Goal: Task Accomplishment & Management: Manage account settings

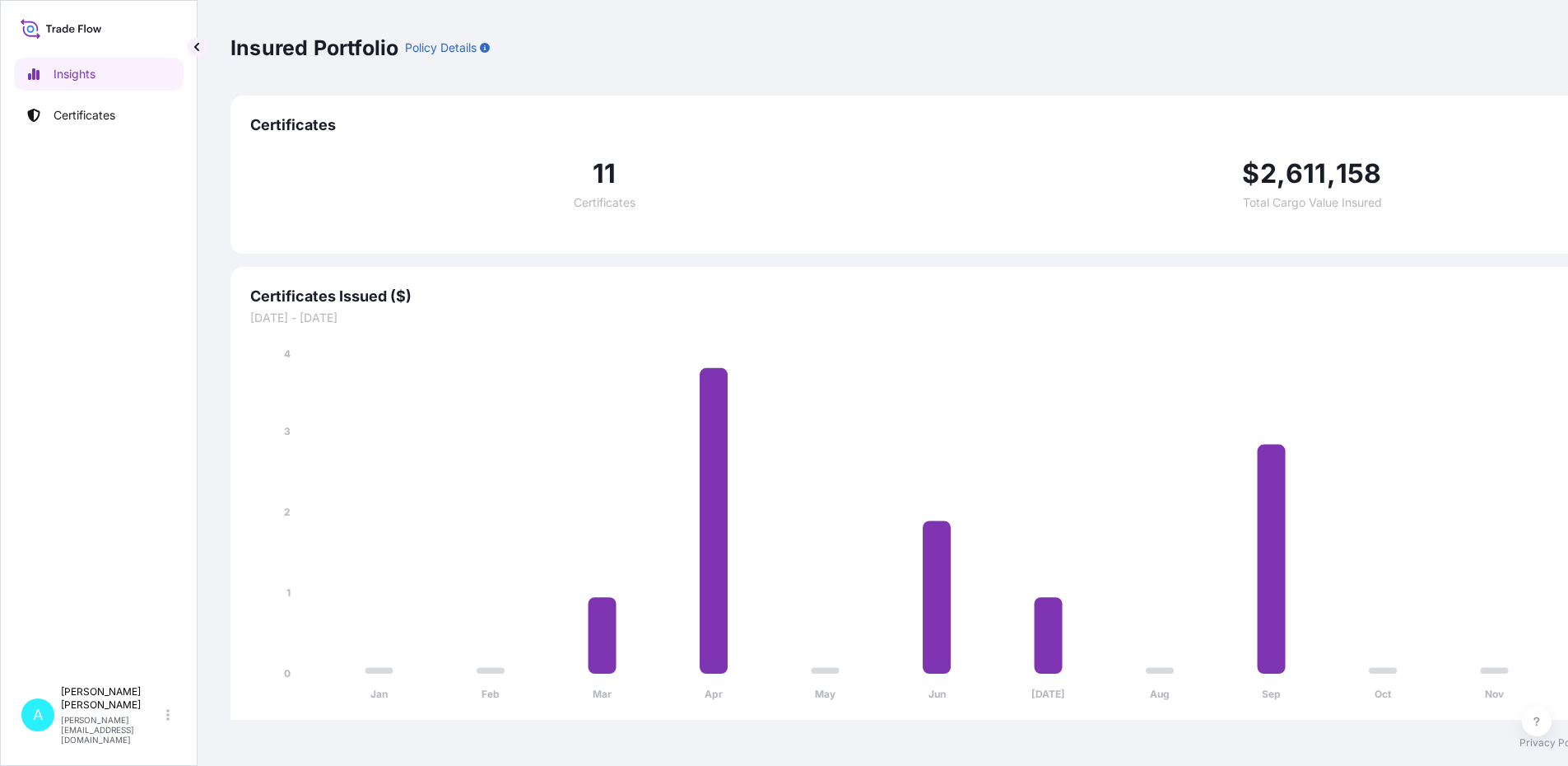
select select "2025"
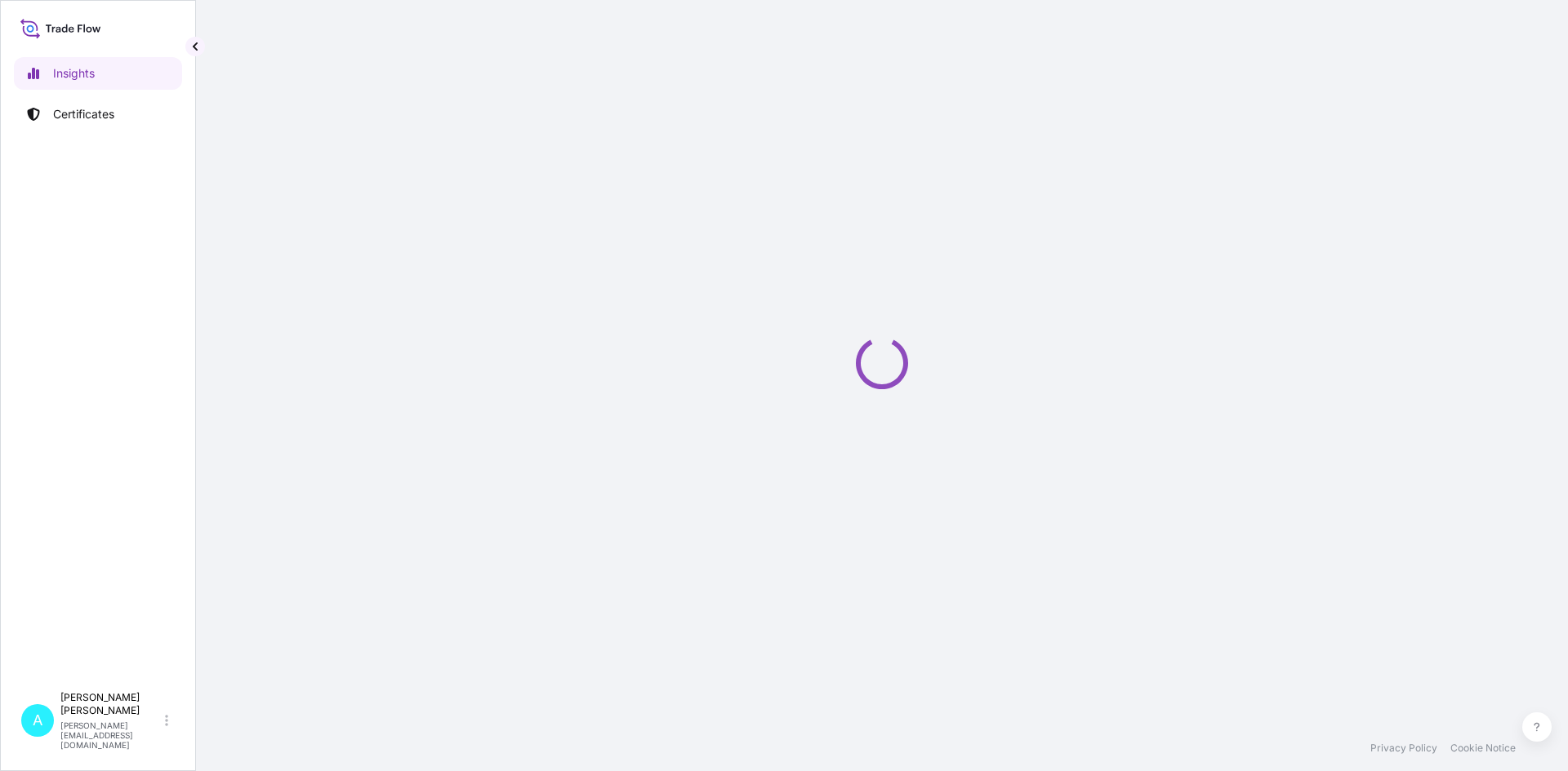
select select "2025"
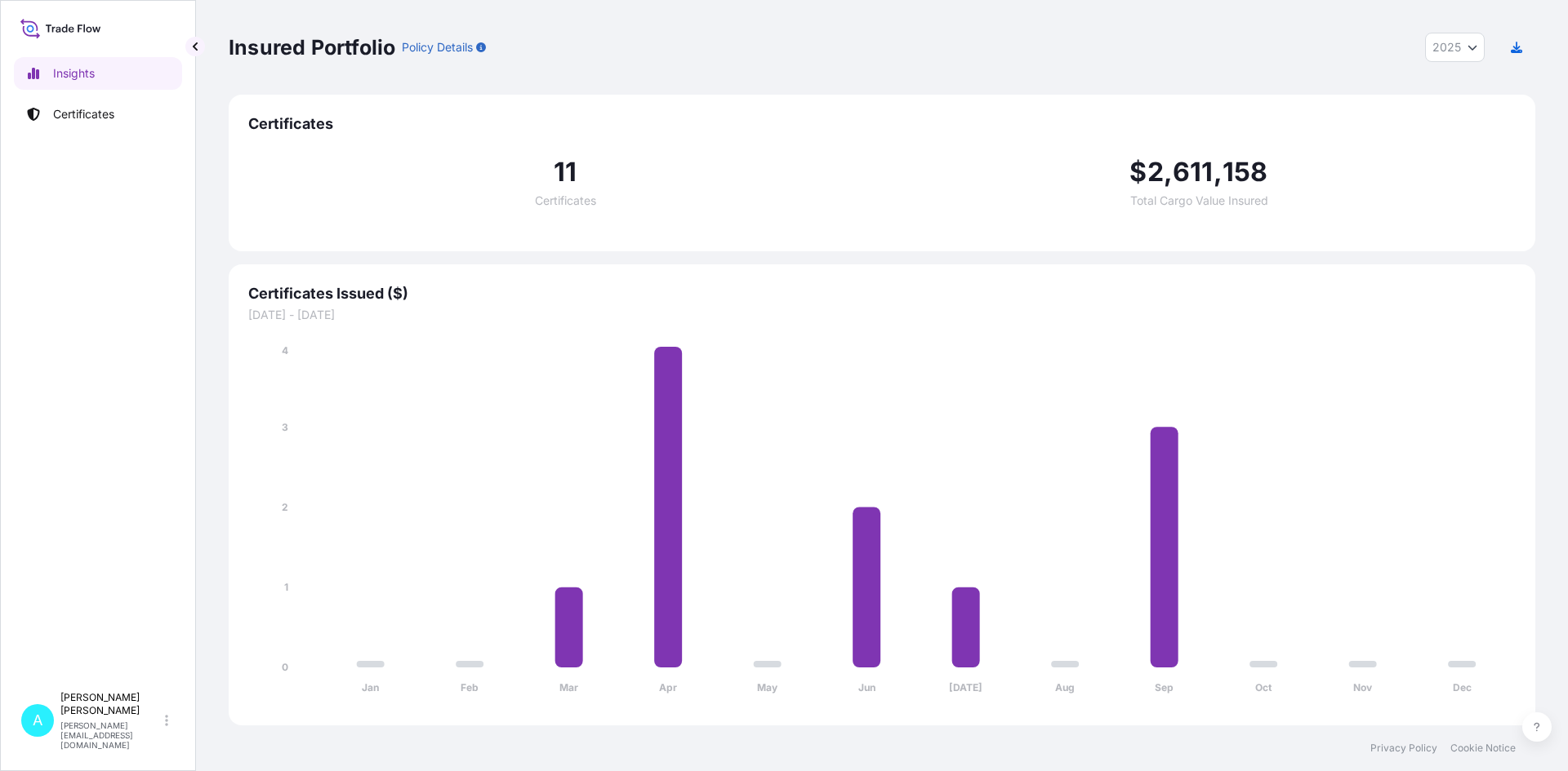
click at [543, 168] on div "11 Certificates" at bounding box center [565, 183] width 633 height 47
click at [79, 110] on p "Certificates" at bounding box center [83, 114] width 61 height 16
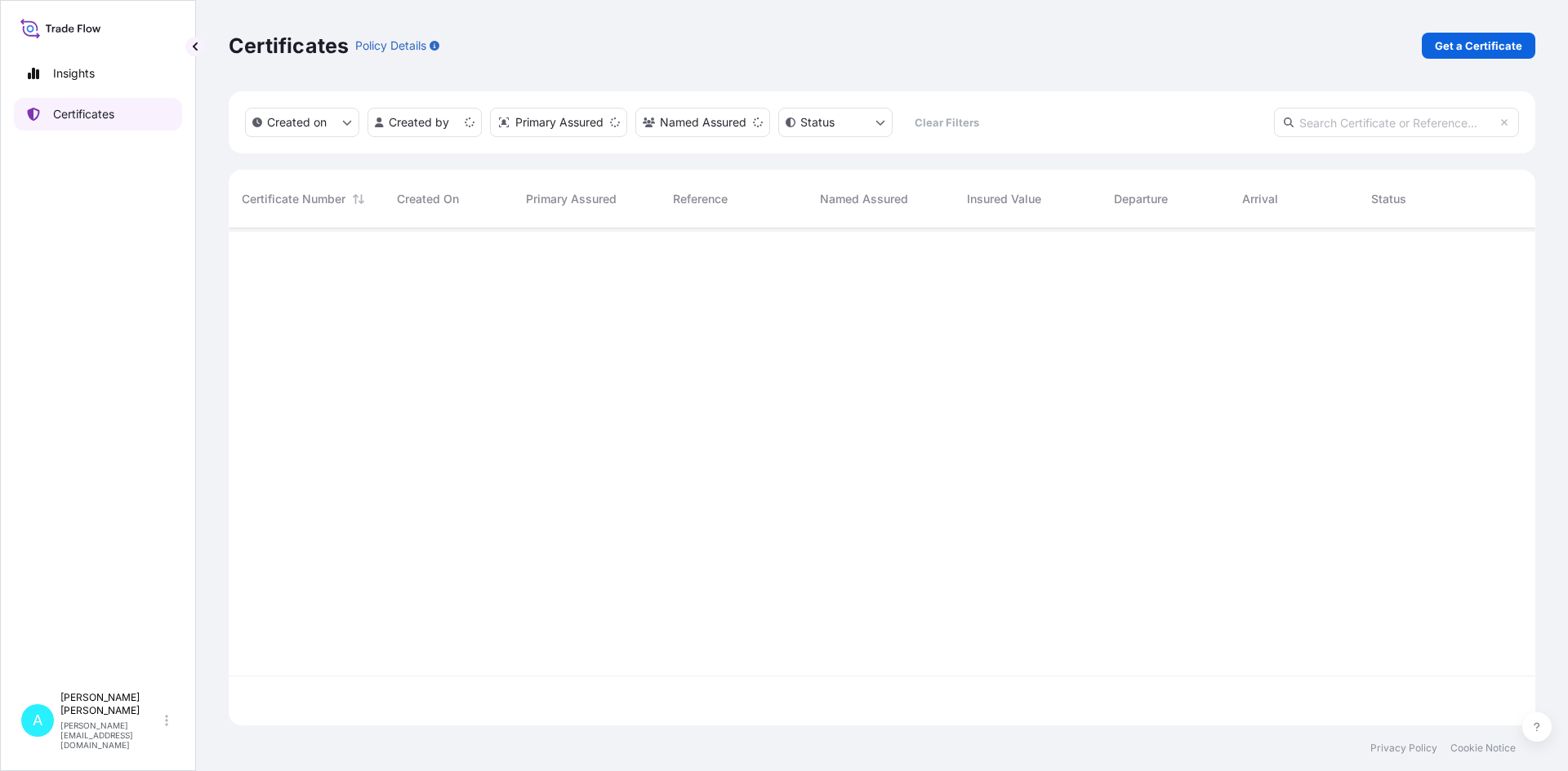
scroll to position [494, 1294]
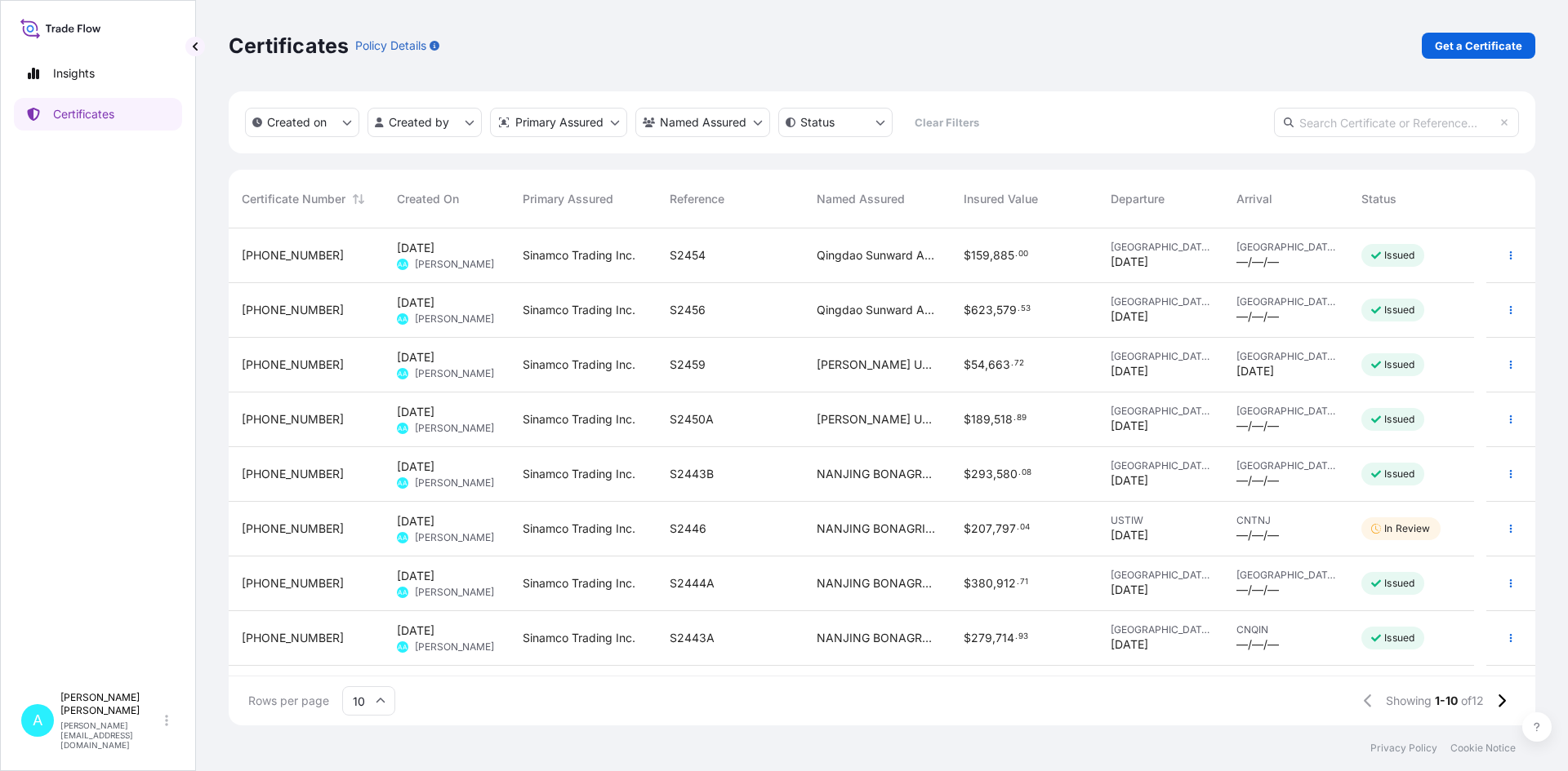
click at [562, 259] on span "Sinamco Trading Inc." at bounding box center [579, 255] width 113 height 16
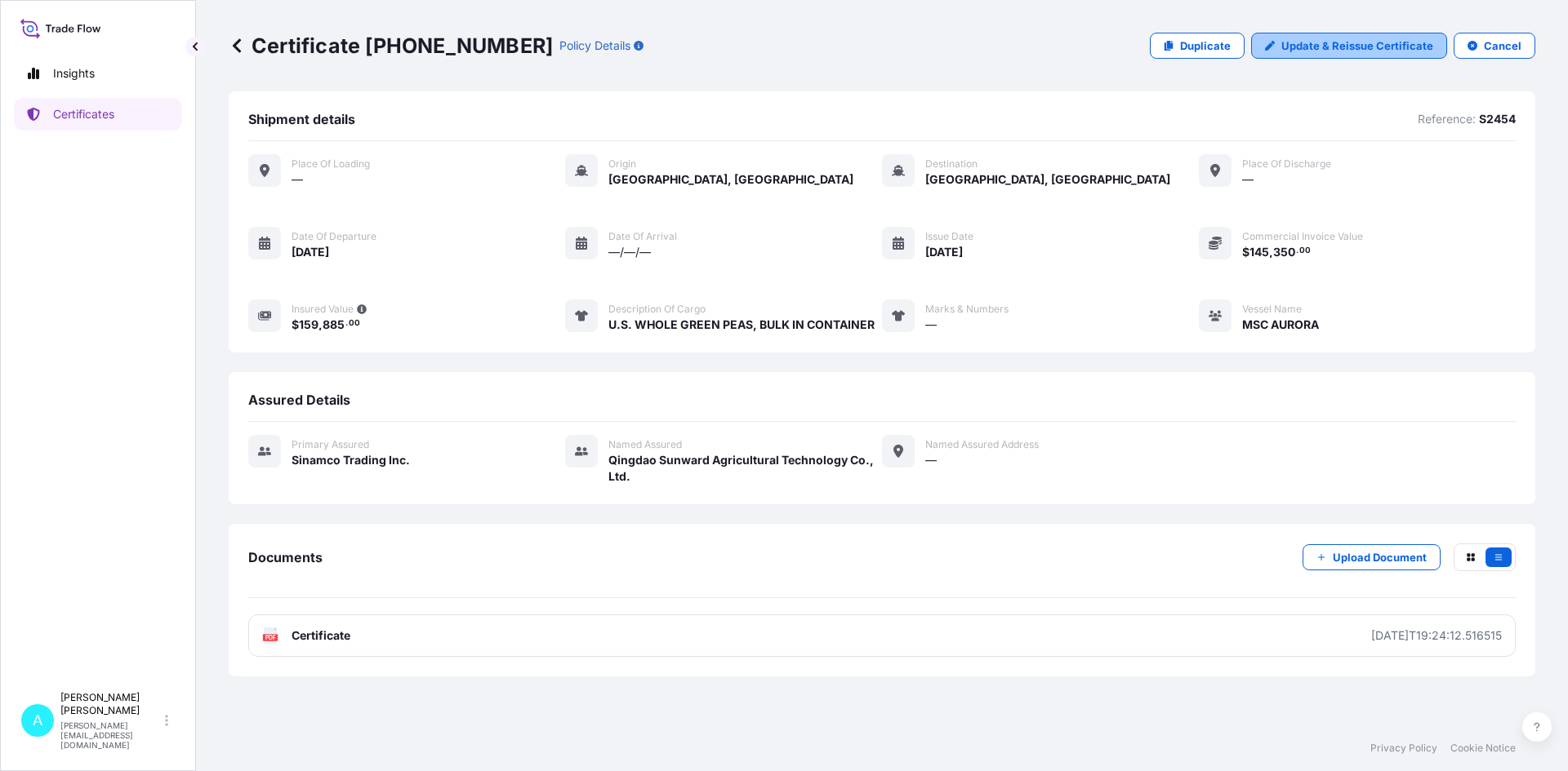
click at [1314, 52] on p "Update & Reissue Certificate" at bounding box center [1357, 45] width 152 height 16
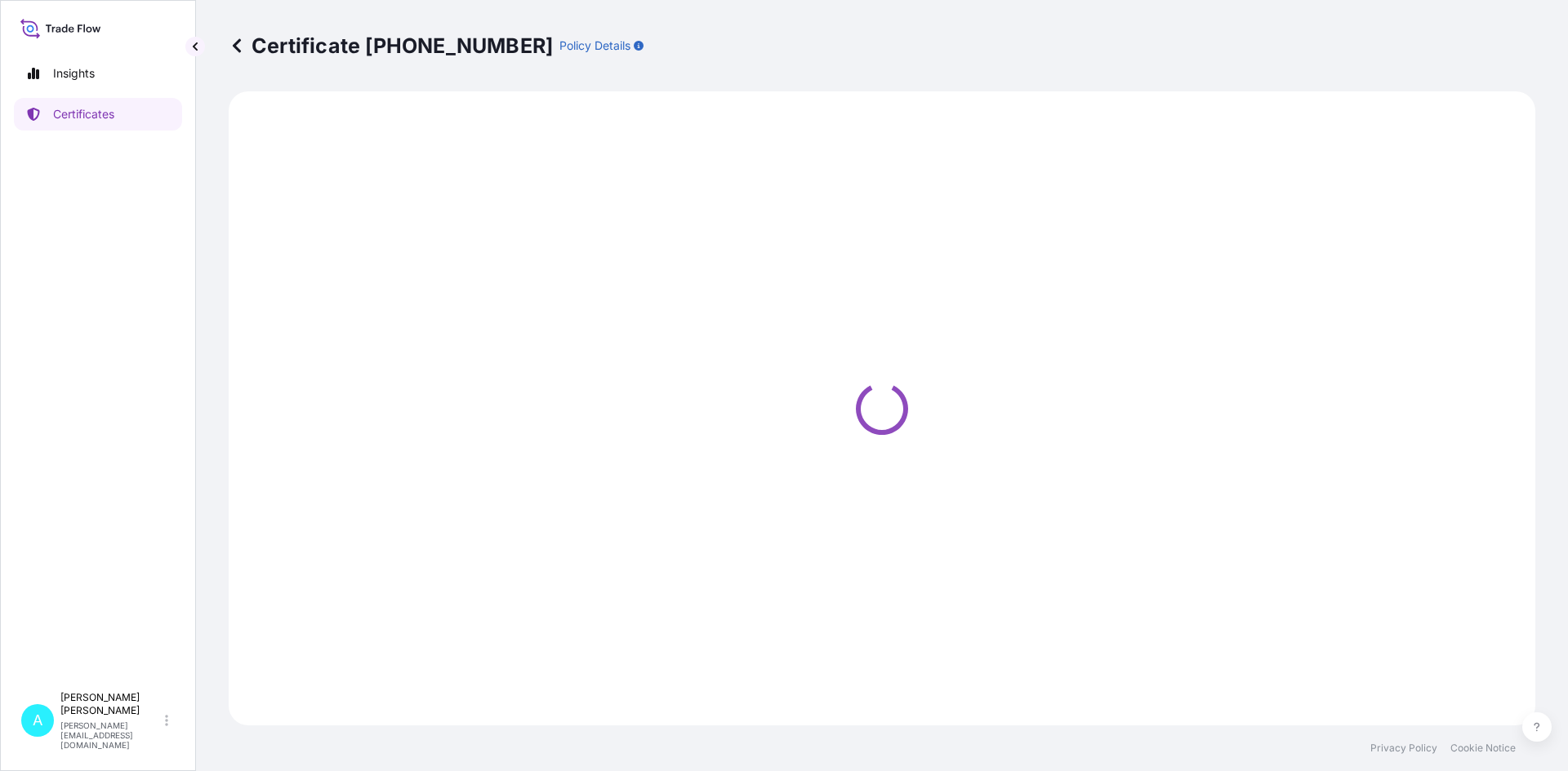
select select "Ocean Vessel"
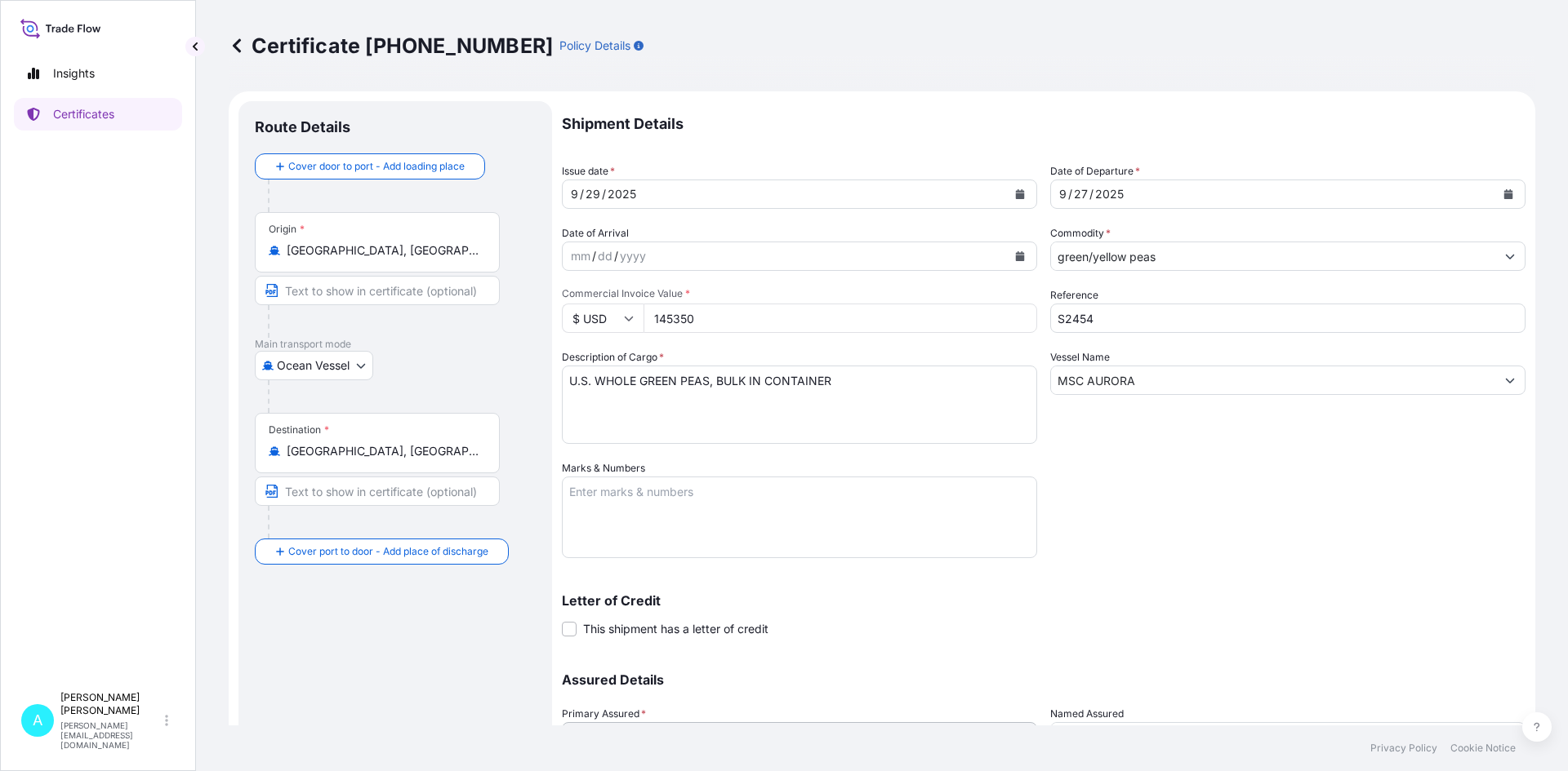
select select "31559"
drag, startPoint x: 774, startPoint y: 326, endPoint x: 508, endPoint y: 321, distance: 266.0
click at [508, 321] on form "Route Details Cover door to port - Add loading place Place of loading Road / [G…" at bounding box center [881, 482] width 1306 height 781
type input "97488.03"
click at [1240, 562] on div "Shipment Details Issue date * [DATE] Date of Departure * [DATE] Date of Arrival…" at bounding box center [1043, 459] width 963 height 715
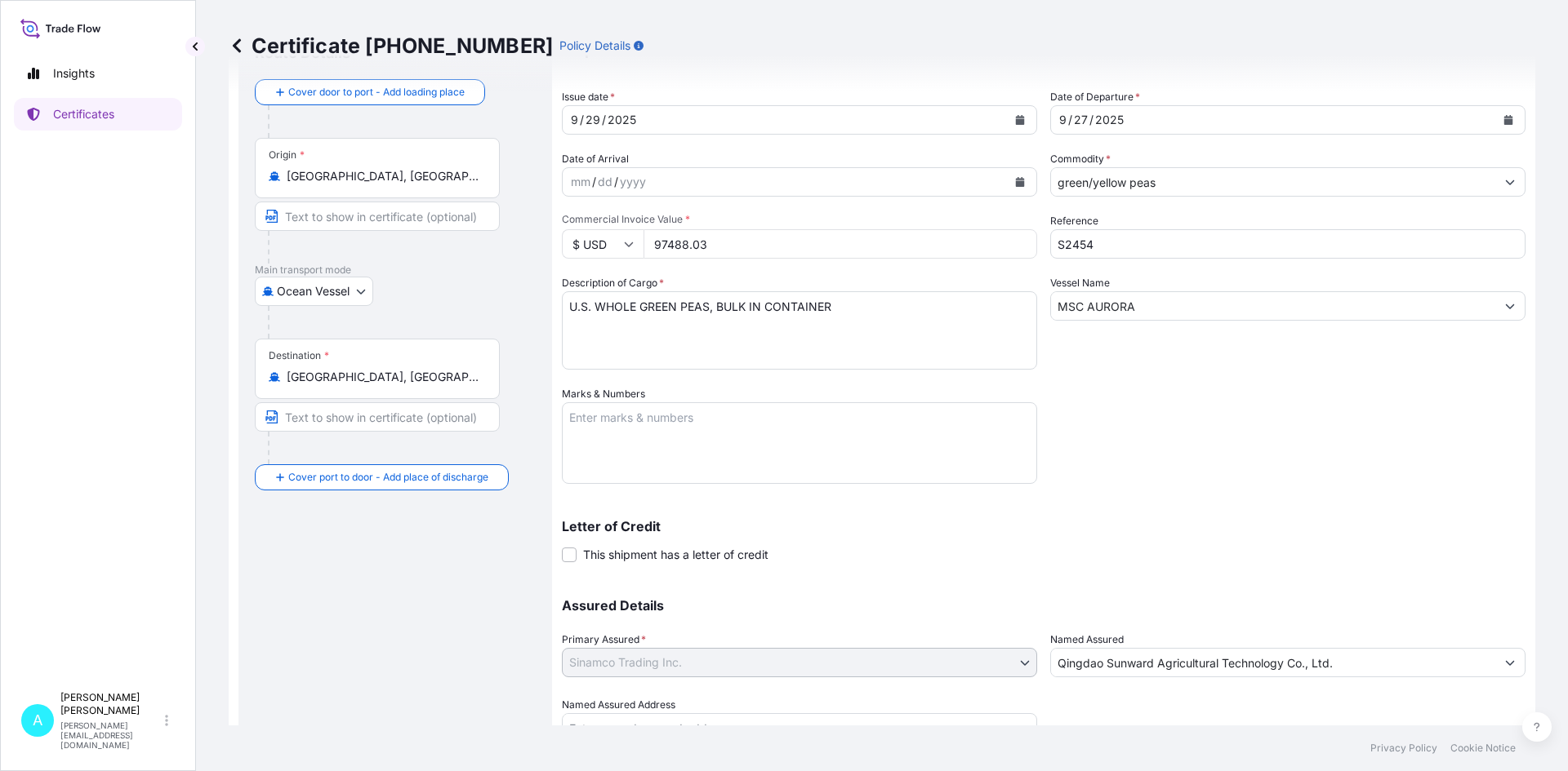
scroll to position [147, 0]
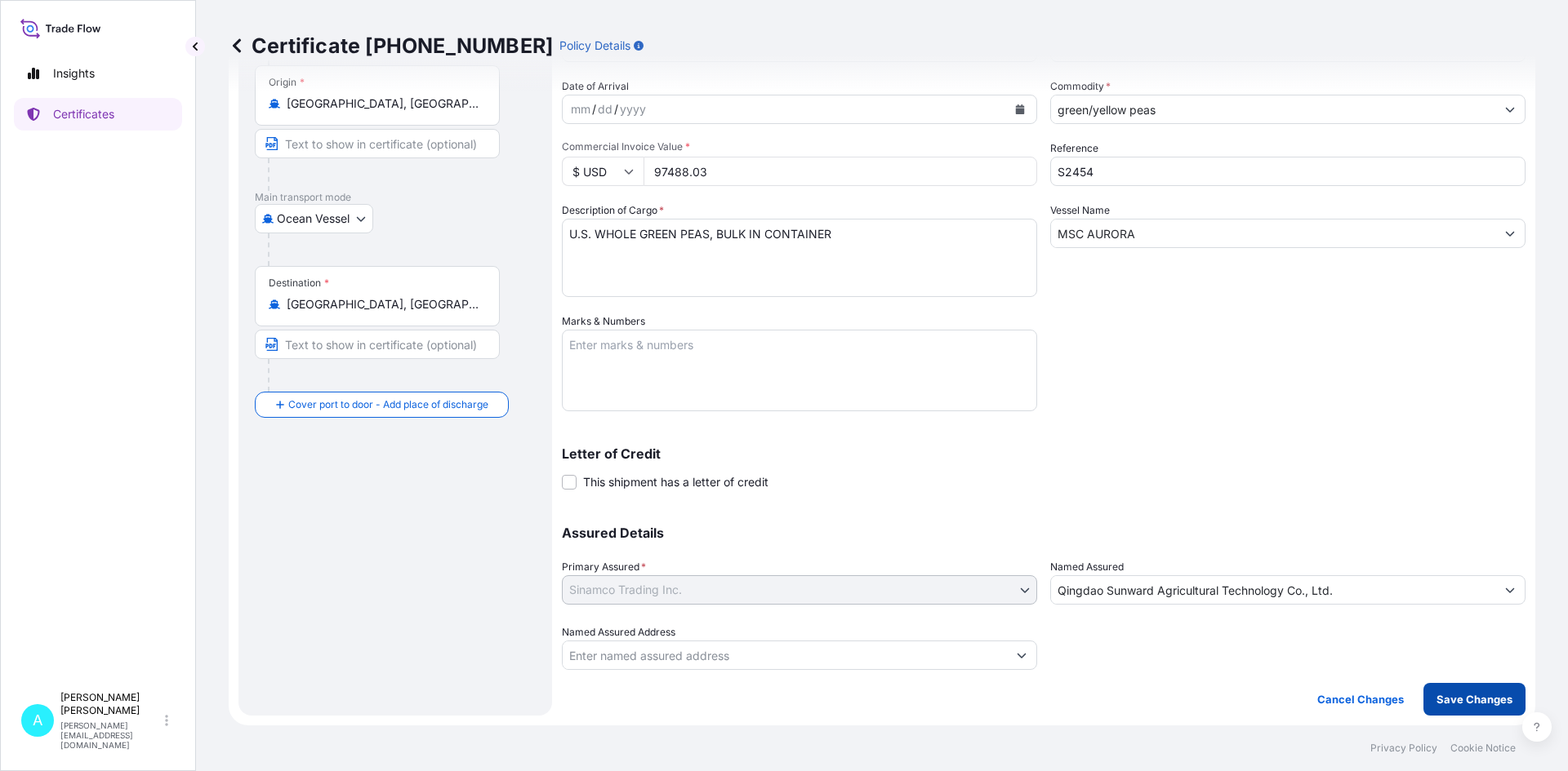
click at [1483, 694] on p "Save Changes" at bounding box center [1475, 699] width 76 height 16
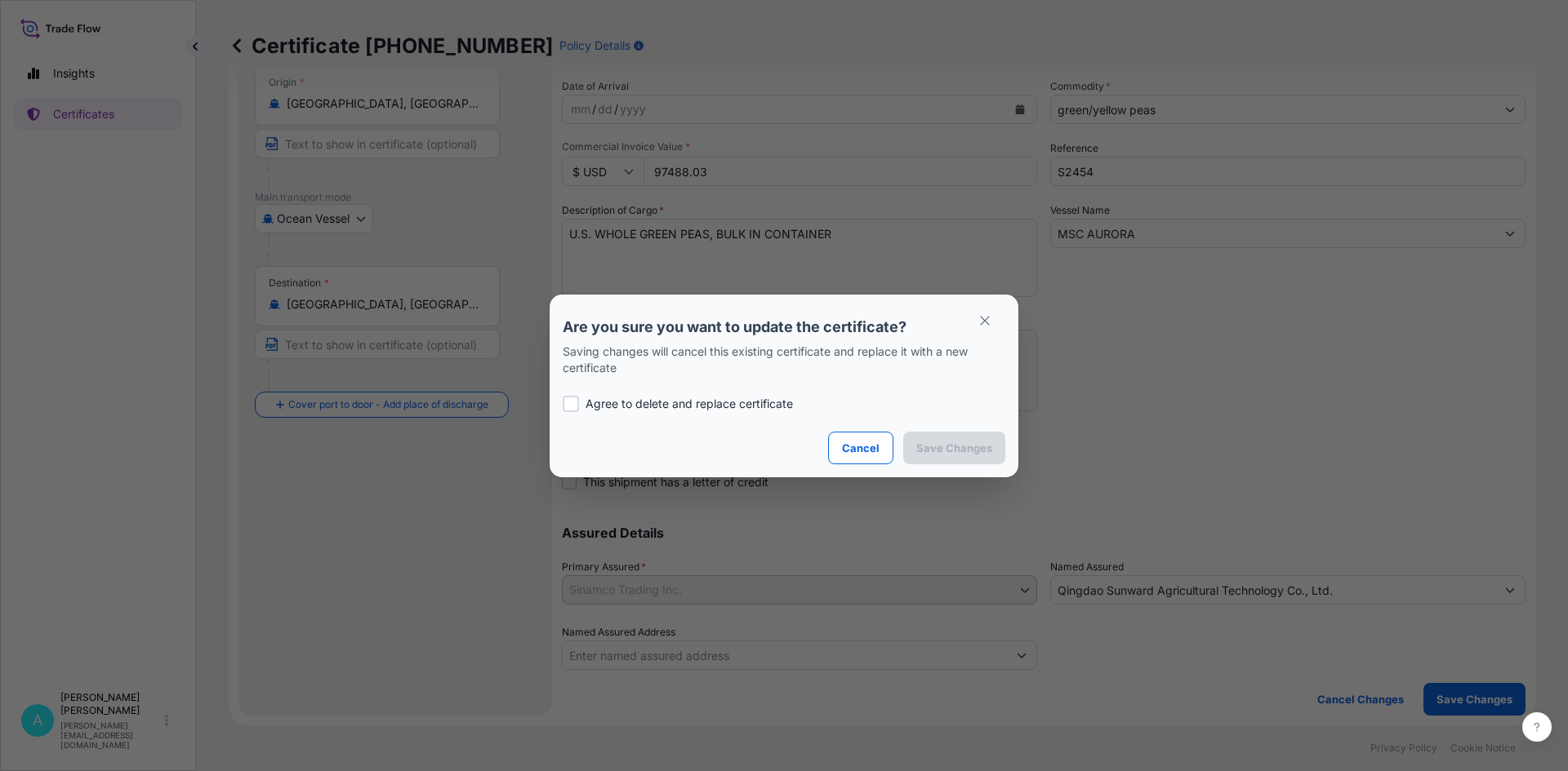
click at [567, 399] on div at bounding box center [570, 403] width 16 height 16
checkbox input "true"
click at [979, 444] on p "Save Changes" at bounding box center [954, 448] width 76 height 16
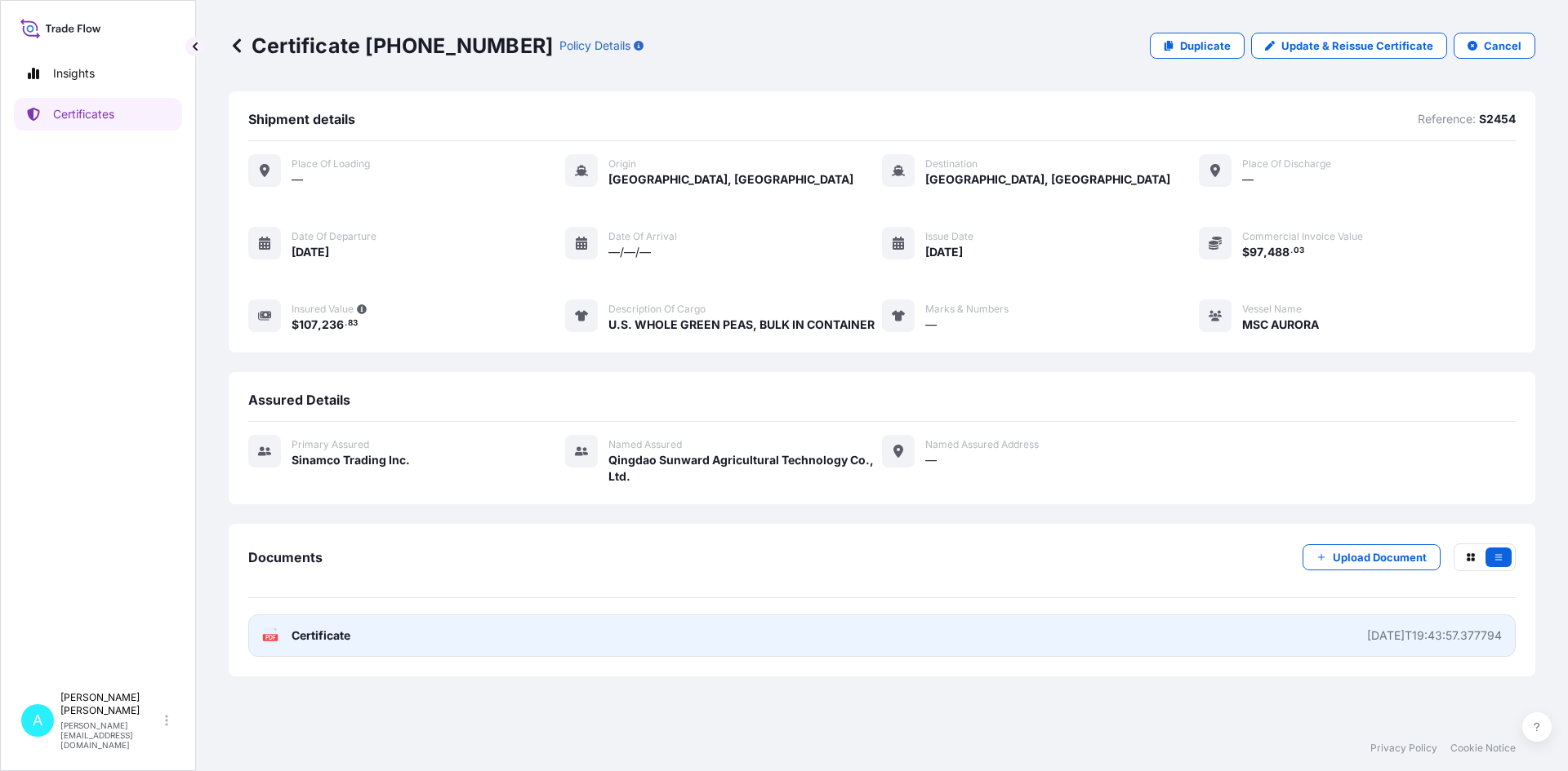
click at [1404, 632] on div "[DATE]T19:43:57.377794" at bounding box center [1434, 635] width 135 height 16
